Goal: Task Accomplishment & Management: Complete application form

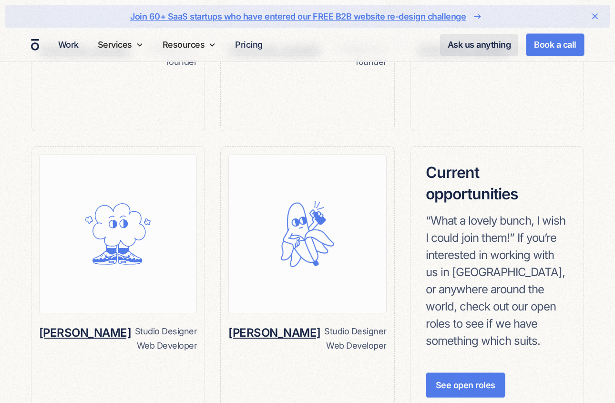
scroll to position [1025, 0]
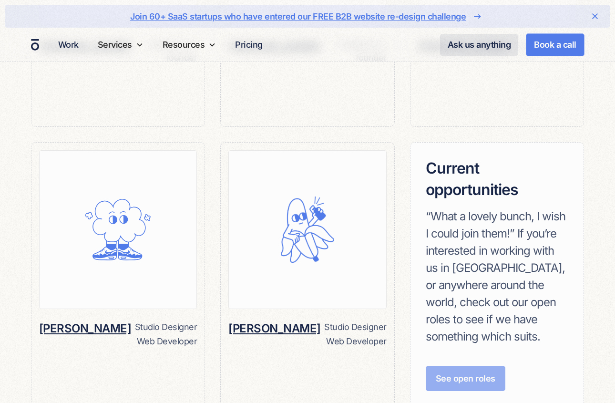
click at [468, 366] on link "See open roles" at bounding box center [466, 378] width 80 height 25
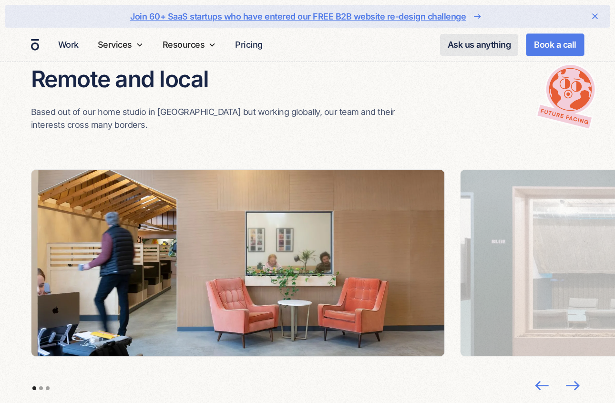
scroll to position [2127, 0]
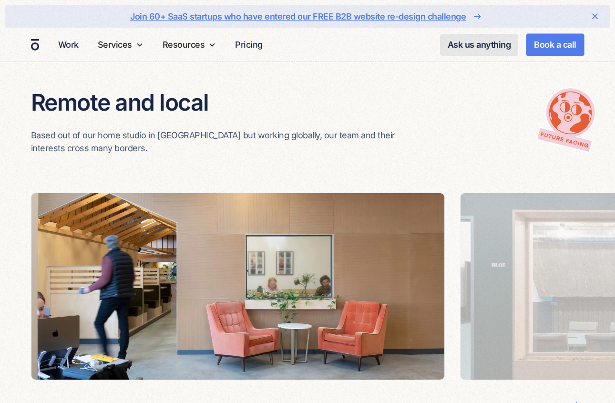
click at [571, 397] on img "next slide" at bounding box center [572, 409] width 25 height 24
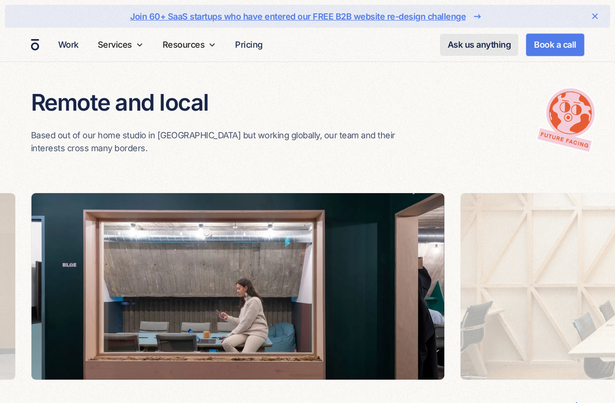
click at [571, 397] on img "next slide" at bounding box center [572, 409] width 25 height 24
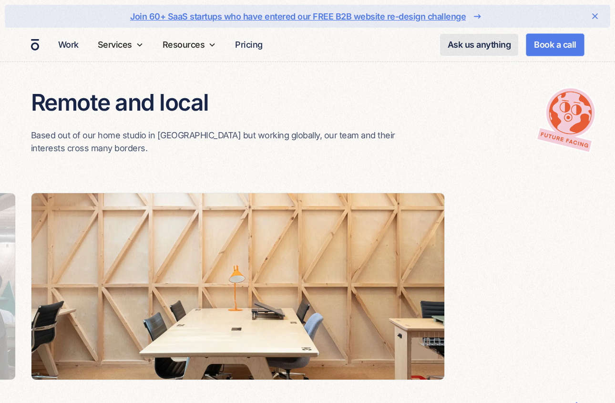
click at [571, 397] on img "next slide" at bounding box center [572, 409] width 25 height 24
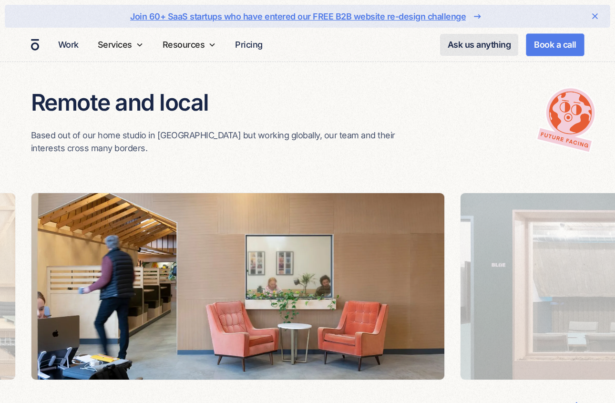
click at [571, 397] on img "next slide" at bounding box center [572, 409] width 25 height 24
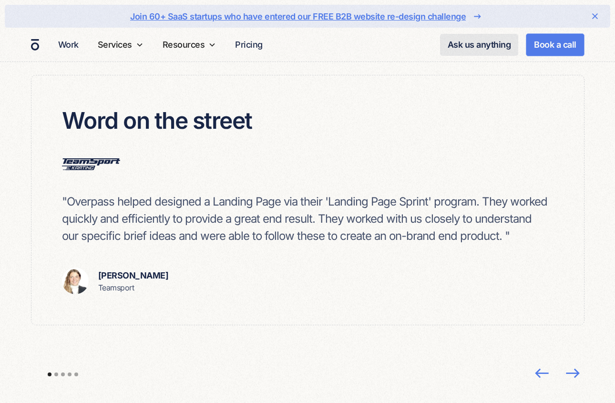
scroll to position [2854, 0]
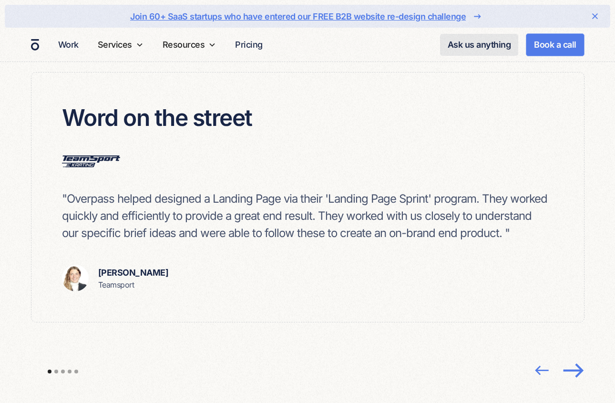
click at [571, 357] on img "next slide" at bounding box center [572, 369] width 25 height 24
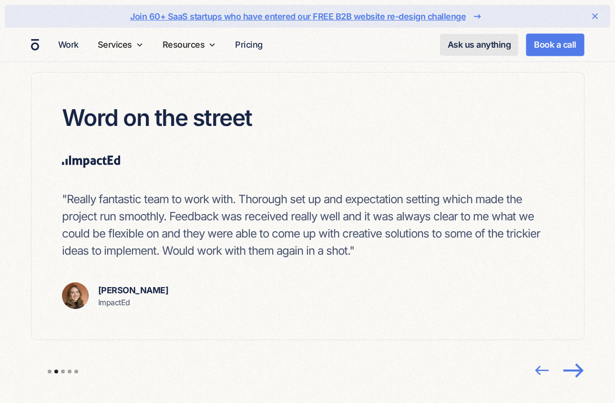
click at [571, 357] on img "next slide" at bounding box center [572, 369] width 25 height 24
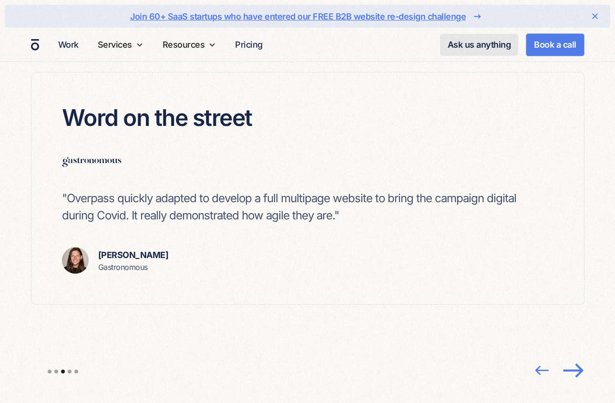
click at [571, 357] on img "next slide" at bounding box center [572, 369] width 25 height 24
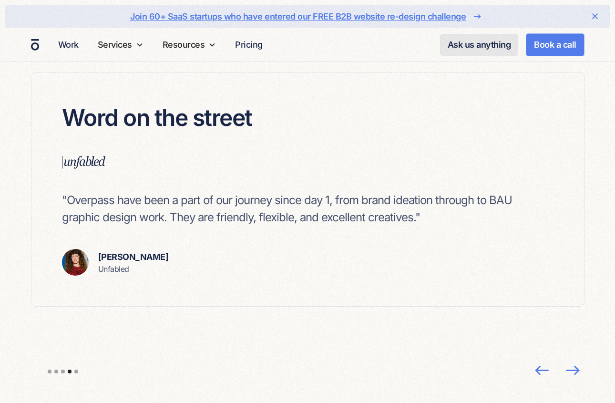
click at [90, 155] on img "4 of 5" at bounding box center [83, 161] width 43 height 13
click at [78, 249] on img "4 of 5" at bounding box center [75, 262] width 27 height 27
click at [116, 218] on div "Word on the street "Overpass have been a part of our journey since day 1, from …" at bounding box center [307, 189] width 552 height 234
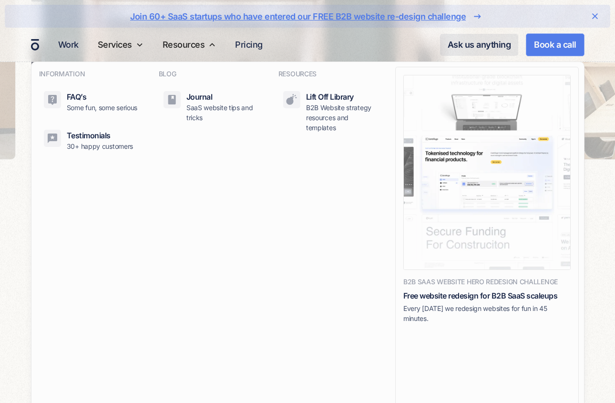
scroll to position [2217, 0]
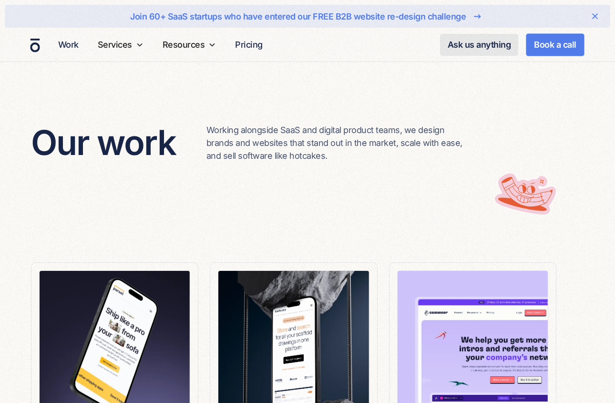
click at [31, 45] on img "home" at bounding box center [35, 45] width 10 height 14
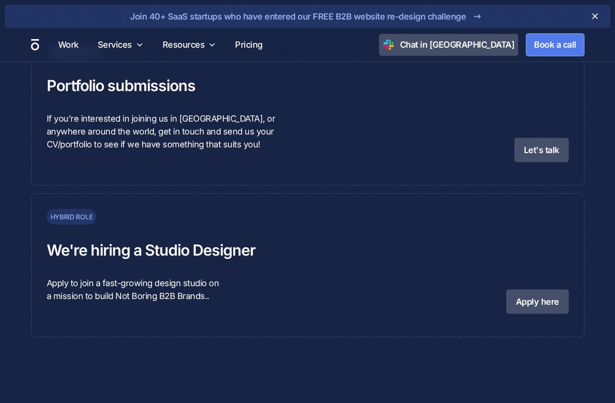
scroll to position [2422, 0]
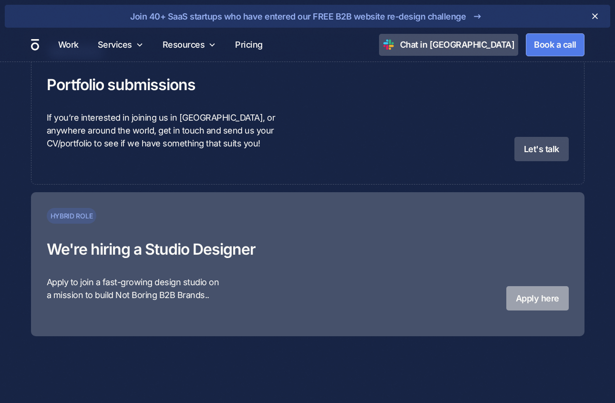
click at [531, 295] on link "Apply here" at bounding box center [537, 298] width 62 height 24
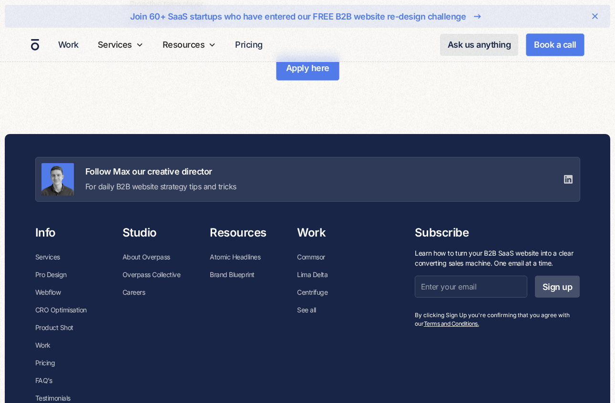
scroll to position [1358, 0]
